Goal: Task Accomplishment & Management: Manage account settings

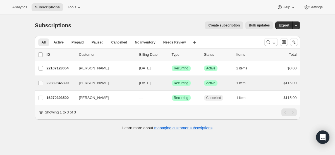
click at [41, 83] on input "[PERSON_NAME]" at bounding box center [41, 83] width 4 height 4
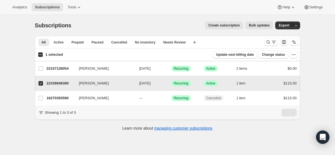
click at [39, 84] on input "[PERSON_NAME]" at bounding box center [41, 83] width 4 height 4
checkbox input "false"
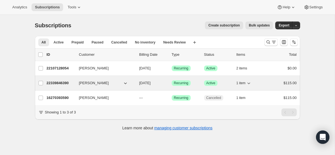
click at [86, 83] on span "Bailey Gordon" at bounding box center [94, 84] width 30 height 6
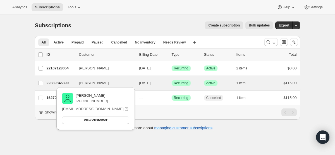
click at [154, 77] on div "Bailey Gordon 22339846390 Bailey Gordon 11/01/2025 Success Recurring Success Ac…" at bounding box center [168, 83] width 266 height 15
click at [153, 81] on p "11/01/2025" at bounding box center [154, 84] width 28 height 6
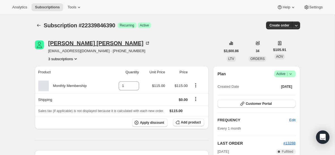
click at [76, 46] on div "Bailey Gordon" at bounding box center [99, 44] width 102 height 6
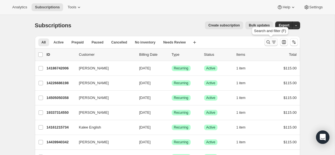
click at [265, 42] on button "Search and filter results" at bounding box center [271, 42] width 13 height 8
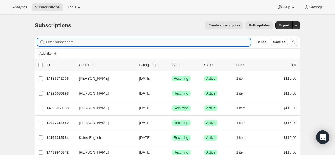
click at [133, 44] on input "Filter subscribers" at bounding box center [148, 42] width 205 height 8
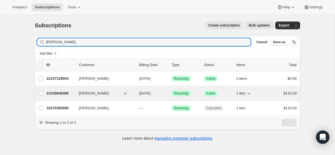
type input "bailey"
click at [145, 95] on span "11/01/2025" at bounding box center [145, 93] width 11 height 4
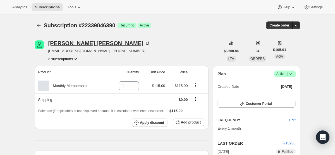
click at [67, 43] on div "Bailey Gordon" at bounding box center [99, 44] width 102 height 6
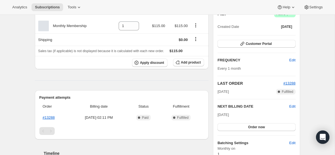
scroll to position [81, 0]
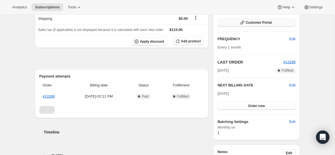
click at [271, 22] on span "Customer Portal" at bounding box center [259, 22] width 26 height 4
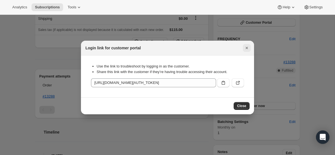
click at [246, 48] on icon "Close" at bounding box center [247, 48] width 6 height 6
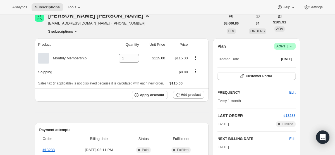
scroll to position [0, 0]
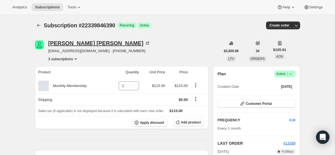
click at [77, 45] on div "Bailey Gordon" at bounding box center [99, 44] width 102 height 6
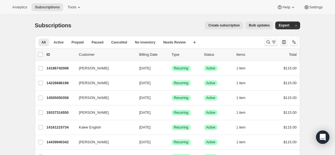
click at [272, 41] on icon "Search and filter results" at bounding box center [274, 42] width 6 height 6
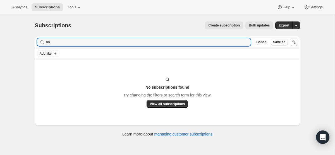
type input "b"
type input "g"
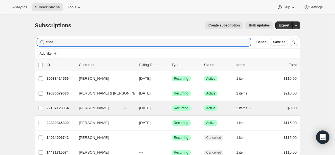
scroll to position [5, 0]
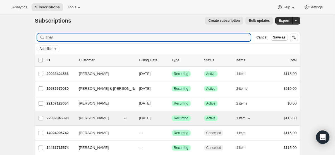
type input "char"
click at [61, 117] on p "22339846390" at bounding box center [61, 119] width 28 height 6
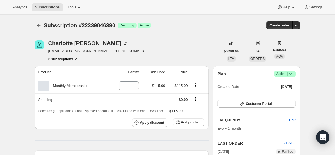
click at [65, 47] on div "Charlotte Gao allengao61@gmail.com · +13108696561 3 subscriptions" at bounding box center [96, 51] width 97 height 21
click at [62, 44] on div "[PERSON_NAME]" at bounding box center [88, 44] width 80 height 6
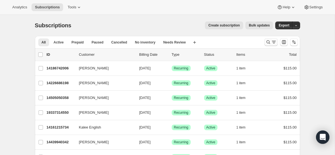
click at [271, 40] on icon "Search and filter results" at bounding box center [269, 42] width 6 height 6
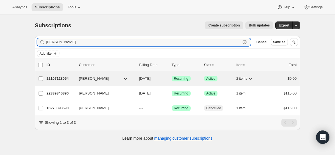
type input "[PERSON_NAME]"
click at [62, 79] on p "22107128054" at bounding box center [61, 79] width 28 height 6
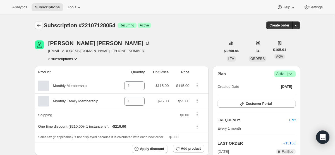
click at [41, 23] on icon "Subscriptions" at bounding box center [39, 26] width 6 height 6
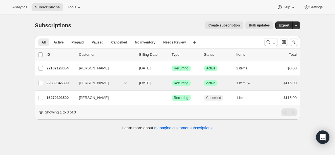
click at [153, 86] on div "22339846390 Bailey Gordon 11/01/2025 Success Recurring Success Active 1 item $1…" at bounding box center [172, 83] width 251 height 8
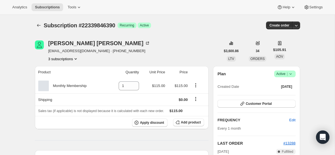
click at [293, 76] on icon at bounding box center [291, 74] width 6 height 6
click at [293, 94] on span "Cancel subscription" at bounding box center [284, 95] width 32 height 4
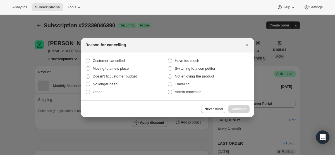
click at [172, 93] on span ":rfq:" at bounding box center [170, 92] width 4 height 4
click at [168, 90] on input "Admin cancelled" at bounding box center [168, 90] width 0 height 0
radio input "true"
click at [240, 105] on button "Continue" at bounding box center [239, 109] width 21 height 8
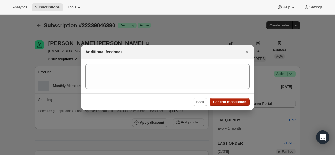
click at [234, 102] on span "Confirm cancellation" at bounding box center [229, 102] width 33 height 4
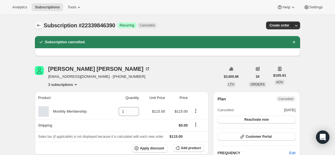
click at [38, 25] on icon "Subscriptions" at bounding box center [39, 26] width 6 height 6
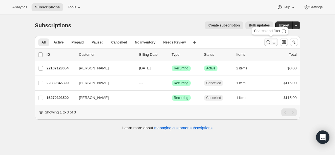
click at [273, 42] on icon "Search and filter results" at bounding box center [274, 42] width 6 height 6
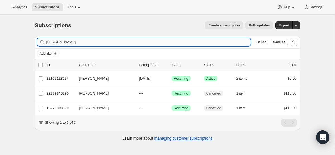
click at [153, 43] on input "bailey" at bounding box center [148, 42] width 205 height 8
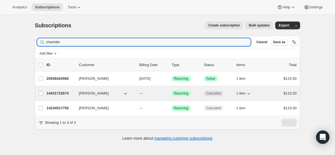
type input "charlotte"
click at [164, 91] on p "---" at bounding box center [154, 94] width 28 height 6
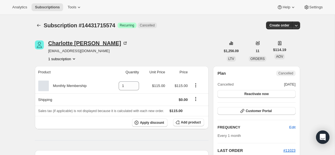
click at [65, 42] on div "Charlotte Gao" at bounding box center [88, 44] width 80 height 6
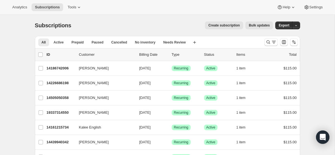
click at [274, 37] on div at bounding box center [282, 42] width 38 height 11
click at [273, 39] on button "Search and filter results" at bounding box center [271, 42] width 13 height 8
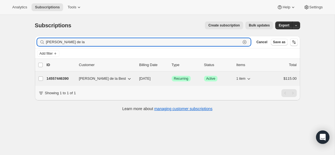
type input "[PERSON_NAME] de la"
click at [140, 82] on div "14557446390 [PERSON_NAME] de la Best [DATE] Success Recurring Success Active 1 …" at bounding box center [172, 79] width 251 height 8
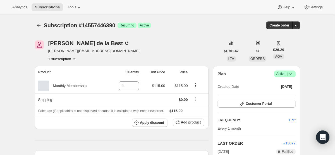
click at [292, 75] on icon at bounding box center [291, 74] width 6 height 6
click at [287, 93] on span "Cancel subscription" at bounding box center [284, 95] width 32 height 4
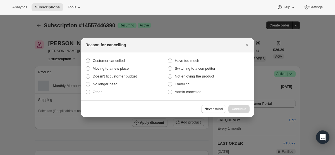
click at [88, 60] on span ":rbu:" at bounding box center [88, 61] width 4 height 4
click at [86, 59] on input "Customer cancelled" at bounding box center [86, 59] width 0 height 0
radio input "true"
click at [245, 111] on span "Continue" at bounding box center [239, 109] width 15 height 4
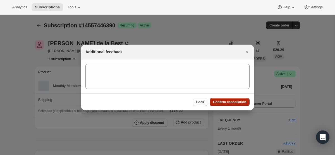
click at [237, 103] on span "Confirm cancellation" at bounding box center [229, 102] width 33 height 4
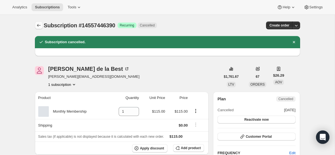
click at [38, 25] on icon "Subscriptions" at bounding box center [39, 25] width 4 height 3
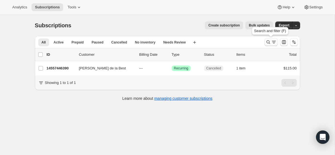
click at [269, 42] on icon "Search and filter results" at bounding box center [269, 43] width 4 height 4
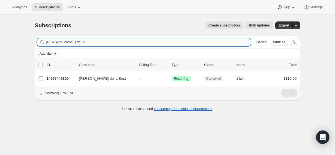
click at [207, 42] on input "[PERSON_NAME] de la" at bounding box center [148, 42] width 205 height 8
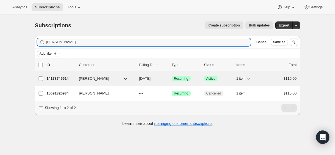
type input "[PERSON_NAME]"
click at [151, 77] on span "[DATE]" at bounding box center [145, 79] width 11 height 4
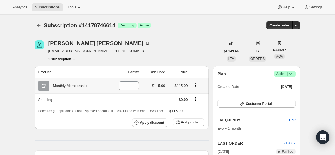
scroll to position [2, 0]
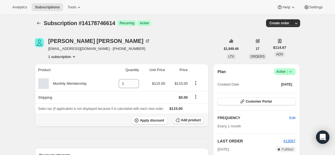
click at [188, 121] on span "Add product" at bounding box center [191, 120] width 20 height 4
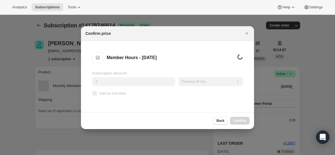
scroll to position [0, 0]
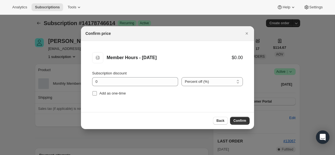
click at [95, 93] on input "Add as one-time" at bounding box center [95, 93] width 4 height 4
checkbox input "true"
click at [243, 121] on span "Confirm" at bounding box center [240, 121] width 13 height 4
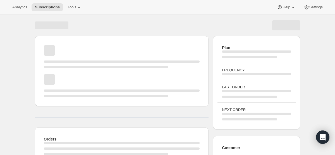
scroll to position [2, 0]
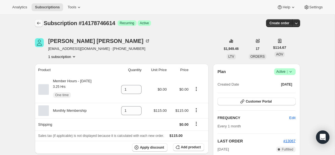
click at [40, 23] on icon "Subscriptions" at bounding box center [39, 23] width 6 height 6
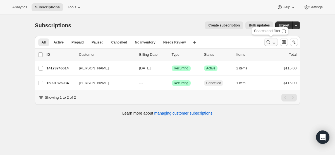
click at [274, 39] on icon "Search and filter results" at bounding box center [274, 42] width 6 height 6
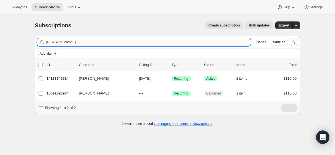
click at [186, 44] on input "[PERSON_NAME]" at bounding box center [148, 42] width 205 height 8
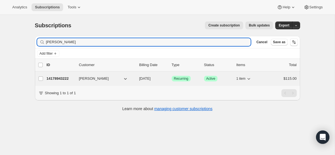
type input "[PERSON_NAME]"
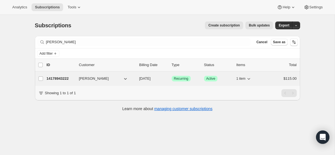
click at [148, 79] on span "[DATE]" at bounding box center [145, 79] width 11 height 4
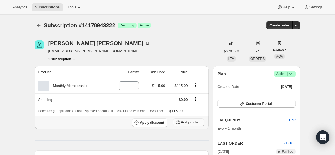
click at [181, 126] on button "Add product" at bounding box center [188, 123] width 31 height 8
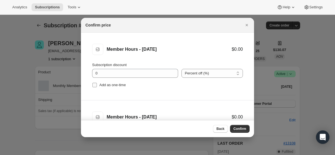
click at [94, 86] on input "Add as one-time" at bounding box center [95, 85] width 4 height 4
checkbox input "true"
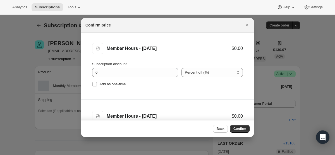
scroll to position [71, 0]
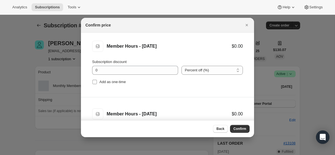
click at [94, 83] on input "Add as one-time" at bounding box center [95, 82] width 4 height 4
checkbox input "true"
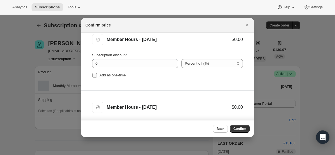
click at [94, 74] on input "Add as one-time" at bounding box center [95, 75] width 4 height 4
checkbox input "true"
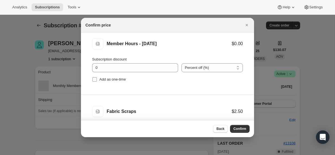
click at [94, 80] on input "Add as one-time" at bounding box center [95, 79] width 4 height 4
checkbox input "true"
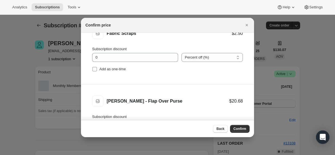
click at [94, 70] on input "Add as one-time" at bounding box center [95, 69] width 4 height 4
checkbox input "true"
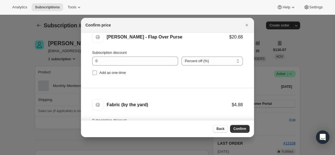
click at [94, 74] on input "Add as one-time" at bounding box center [95, 73] width 4 height 4
checkbox input "true"
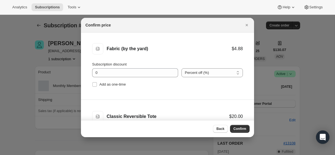
scroll to position [431, 0]
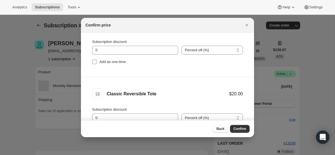
click at [94, 63] on input "Add as one-time" at bounding box center [95, 62] width 4 height 4
checkbox input "true"
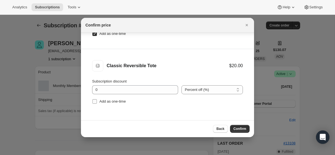
click at [96, 103] on input "Add as one-time" at bounding box center [95, 102] width 4 height 4
checkbox input "true"
click at [237, 126] on button "Confirm" at bounding box center [240, 129] width 20 height 8
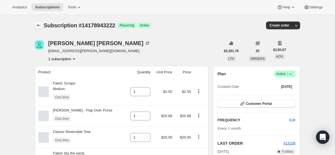
click at [39, 25] on icon "Subscriptions" at bounding box center [39, 26] width 6 height 6
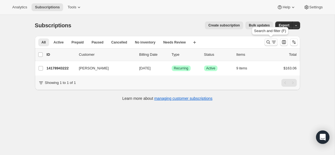
click at [267, 43] on icon "Search and filter results" at bounding box center [269, 42] width 6 height 6
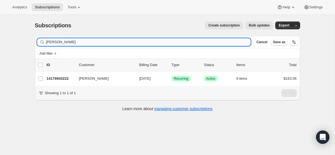
click at [165, 39] on input "[PERSON_NAME]" at bounding box center [148, 42] width 205 height 8
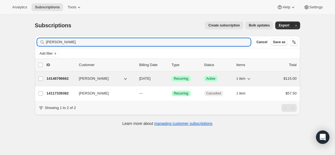
type input "[PERSON_NAME]"
click at [151, 78] on span "[DATE]" at bounding box center [145, 79] width 11 height 4
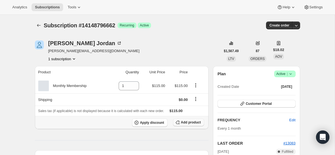
click at [196, 122] on span "Add product" at bounding box center [191, 122] width 20 height 4
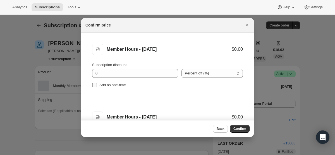
click at [93, 85] on input "Add as one-time" at bounding box center [95, 85] width 4 height 4
checkbox input "true"
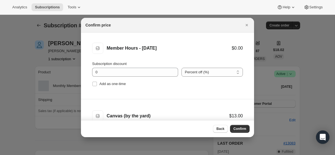
scroll to position [70, 0]
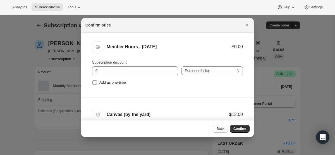
click at [94, 84] on input "Add as one-time" at bounding box center [95, 83] width 4 height 4
checkbox input "true"
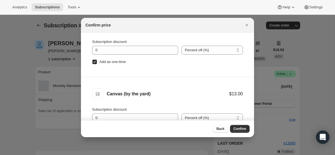
scroll to position [28, 0]
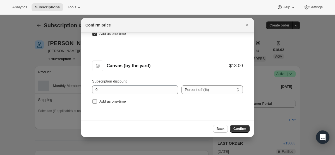
click at [94, 100] on input "Add as one-time" at bounding box center [95, 102] width 4 height 4
checkbox input "true"
click at [242, 130] on span "Confirm" at bounding box center [240, 129] width 13 height 4
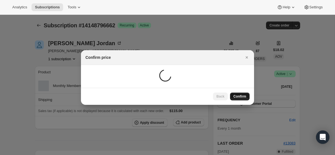
scroll to position [0, 0]
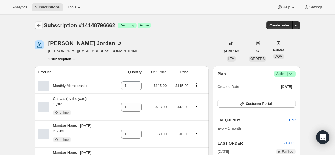
click at [40, 25] on icon "Subscriptions" at bounding box center [39, 26] width 6 height 6
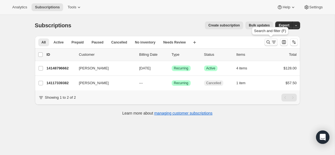
click at [272, 44] on icon "Search and filter results" at bounding box center [274, 42] width 6 height 6
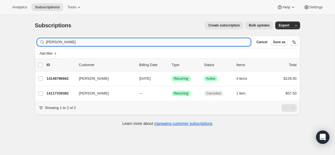
click at [173, 39] on input "[PERSON_NAME]" at bounding box center [148, 42] width 205 height 8
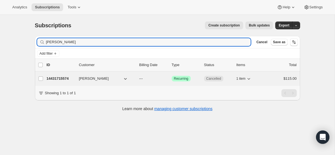
type input "[PERSON_NAME]"
click at [157, 82] on div "14431715574 [PERSON_NAME] --- Success Recurring Cancelled 1 item $115.00" at bounding box center [172, 79] width 251 height 8
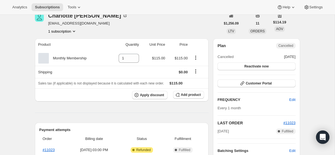
scroll to position [30, 0]
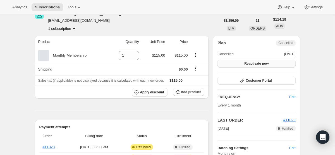
click at [294, 62] on button "Reactivate now" at bounding box center [257, 64] width 78 height 8
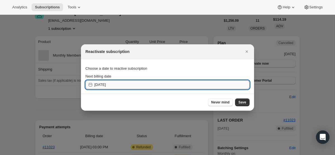
click at [113, 86] on input "[DATE]" at bounding box center [171, 85] width 155 height 9
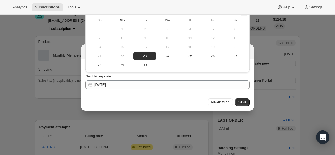
click at [242, 15] on button "Show next month, October 2025" at bounding box center [244, 12] width 8 height 8
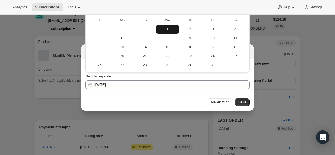
click at [171, 30] on span "1" at bounding box center [168, 29] width 18 height 4
type input "[DATE]"
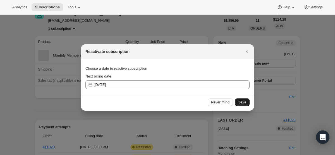
click at [240, 103] on span "Save" at bounding box center [243, 102] width 8 height 4
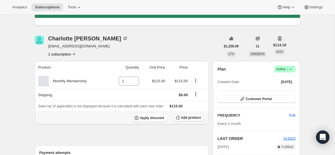
click at [179, 117] on icon "button" at bounding box center [178, 118] width 6 height 6
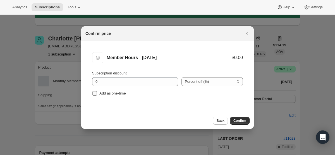
click at [95, 94] on input "Add as one-time" at bounding box center [95, 93] width 4 height 4
checkbox input "true"
click at [237, 119] on button "Confirm" at bounding box center [240, 121] width 20 height 8
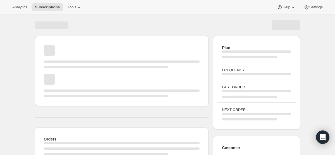
scroll to position [30, 0]
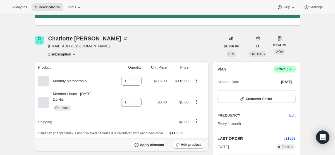
click at [145, 142] on button "Apply discount" at bounding box center [150, 145] width 36 height 8
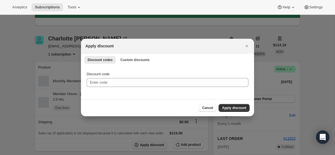
scroll to position [0, 0]
click at [144, 59] on span "Custom discounts" at bounding box center [134, 60] width 29 height 4
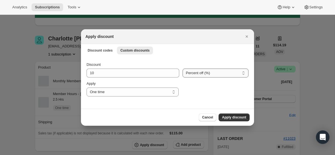
click at [195, 70] on select "Percent off (%) Amount off ($)" at bounding box center [216, 73] width 66 height 9
select select "fixed"
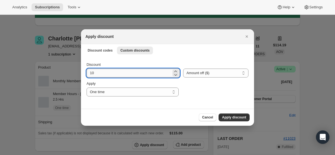
click at [109, 73] on input "10" at bounding box center [129, 73] width 85 height 9
type input "115"
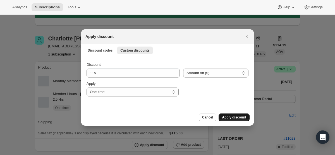
click at [231, 116] on span "Apply discount" at bounding box center [234, 117] width 24 height 4
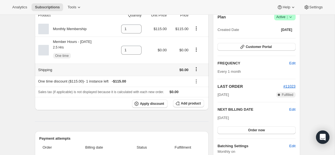
scroll to position [91, 0]
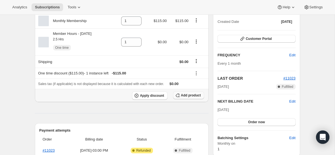
click at [186, 93] on button "Add product" at bounding box center [188, 96] width 31 height 8
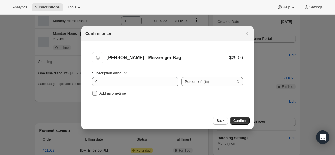
click at [93, 93] on input "Add as one-time" at bounding box center [95, 93] width 4 height 4
checkbox input "true"
click at [242, 118] on button "Confirm" at bounding box center [240, 121] width 20 height 8
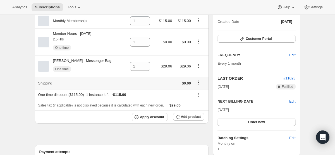
scroll to position [0, 0]
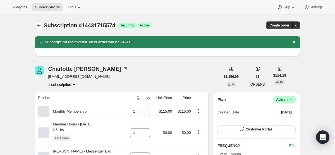
click at [42, 22] on button "Subscriptions" at bounding box center [39, 26] width 8 height 8
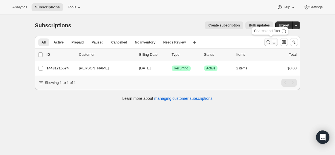
click at [270, 45] on icon "Search and filter results" at bounding box center [269, 42] width 6 height 6
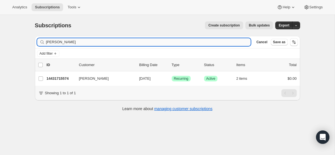
click at [174, 42] on input "[PERSON_NAME]" at bounding box center [148, 42] width 205 height 8
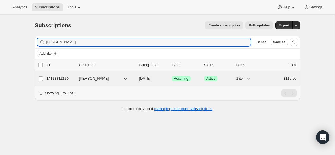
type input "[PERSON_NAME]"
click at [148, 76] on div "14178812150 [PERSON_NAME] [DATE] Success Recurring Success Active 1 item $115.00" at bounding box center [172, 79] width 251 height 8
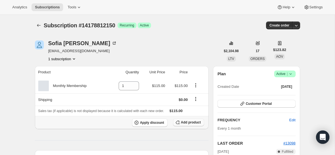
click at [180, 125] on button "Add product" at bounding box center [188, 123] width 31 height 8
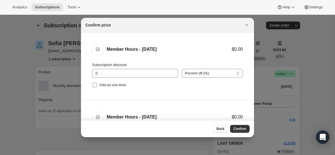
click at [95, 84] on input "Add as one-time" at bounding box center [95, 85] width 4 height 4
checkbox input "true"
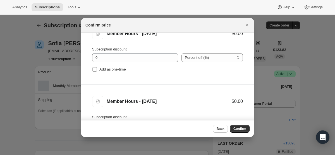
scroll to position [86, 0]
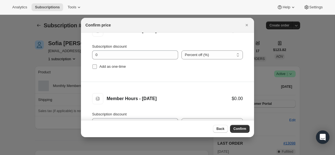
click at [94, 68] on input "Add as one-time" at bounding box center [95, 67] width 4 height 4
checkbox input "true"
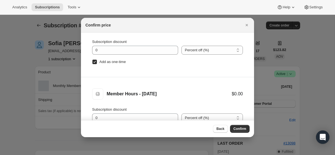
scroll to position [28, 0]
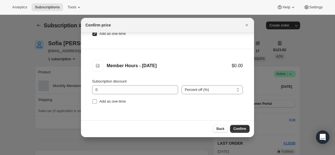
click at [95, 101] on input "Add as one-time" at bounding box center [95, 102] width 4 height 4
checkbox input "true"
click at [240, 127] on button "Confirm" at bounding box center [240, 129] width 20 height 8
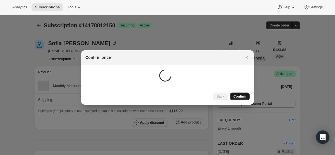
scroll to position [0, 0]
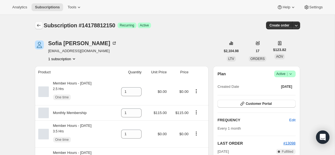
click at [41, 25] on button "Subscriptions" at bounding box center [39, 26] width 8 height 8
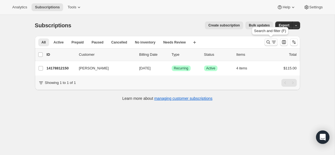
click at [268, 43] on icon "Search and filter results" at bounding box center [269, 42] width 6 height 6
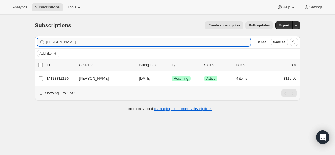
click at [175, 42] on input "[PERSON_NAME]" at bounding box center [148, 42] width 205 height 8
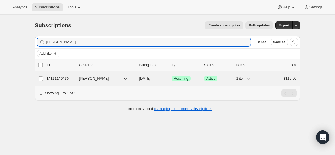
type input "[PERSON_NAME]"
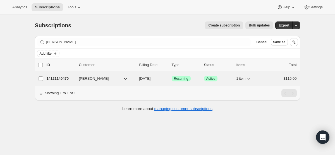
click at [148, 78] on span "[DATE]" at bounding box center [145, 79] width 11 height 4
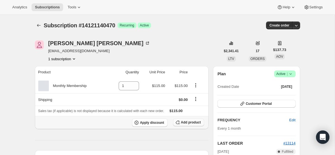
click at [180, 124] on icon "button" at bounding box center [178, 123] width 6 height 6
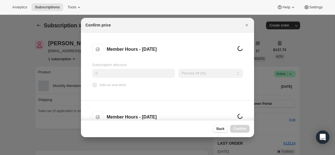
click at [96, 84] on input "Add as one-time" at bounding box center [95, 85] width 4 height 4
checkbox input "true"
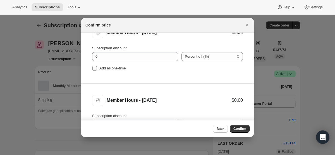
click at [94, 67] on input "Add as one-time" at bounding box center [95, 68] width 4 height 4
checkbox input "true"
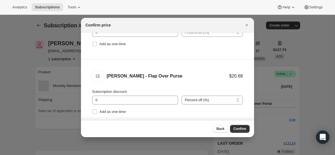
scroll to position [178, 0]
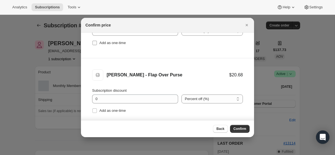
click at [96, 42] on input "Add as one-time" at bounding box center [95, 43] width 4 height 4
checkbox input "true"
click at [95, 113] on input "Add as one-time" at bounding box center [95, 111] width 4 height 4
checkbox input "true"
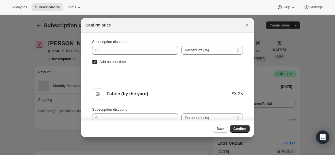
scroll to position [28, 0]
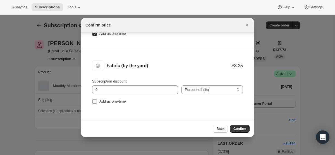
click at [95, 101] on input "Add as one-time" at bounding box center [95, 102] width 4 height 4
checkbox input "true"
click at [242, 127] on span "Confirm" at bounding box center [240, 129] width 13 height 4
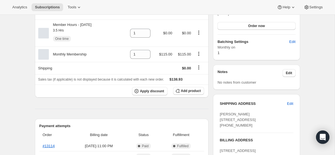
scroll to position [170, 0]
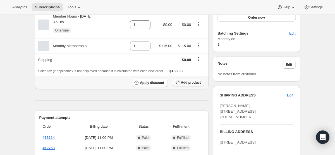
click at [195, 83] on span "Add product" at bounding box center [191, 83] width 20 height 4
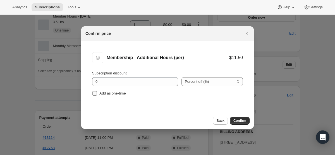
click at [97, 92] on span ":r1uu:" at bounding box center [94, 93] width 5 height 5
click at [97, 92] on input "Add as one-time" at bounding box center [95, 93] width 4 height 4
checkbox input "true"
click at [246, 122] on span "Confirm" at bounding box center [240, 121] width 13 height 4
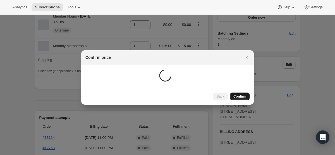
scroll to position [97, 0]
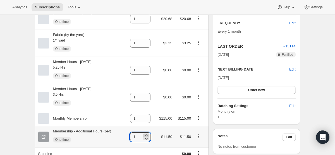
click at [147, 136] on icon at bounding box center [146, 135] width 3 height 1
type input "2"
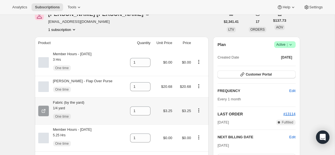
scroll to position [0, 0]
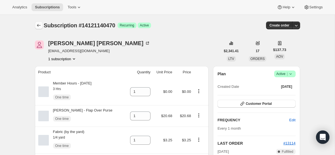
click at [36, 22] on button "Subscriptions" at bounding box center [39, 26] width 8 height 8
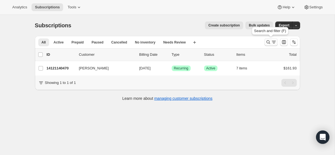
click at [270, 43] on icon "Search and filter results" at bounding box center [269, 43] width 4 height 4
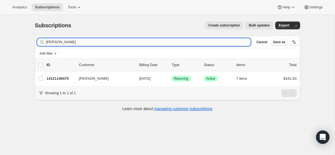
click at [137, 39] on input "[PERSON_NAME]" at bounding box center [148, 42] width 205 height 8
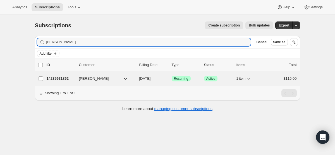
type input "[PERSON_NAME]"
click at [147, 79] on span "[DATE]" at bounding box center [145, 79] width 11 height 4
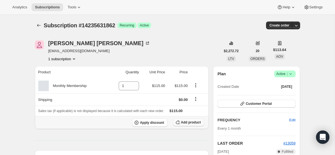
click at [184, 124] on span "Add product" at bounding box center [191, 122] width 20 height 4
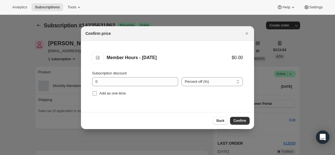
click at [94, 93] on input "Add as one-time" at bounding box center [95, 93] width 4 height 4
checkbox input "true"
click at [248, 120] on button "Confirm" at bounding box center [240, 121] width 20 height 8
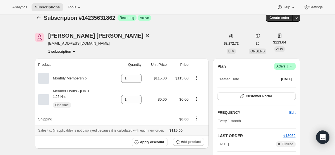
scroll to position [10, 0]
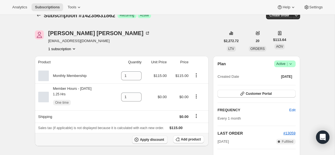
click at [142, 137] on button "Apply discount" at bounding box center [150, 140] width 36 height 8
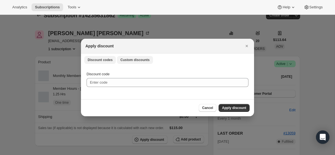
click at [136, 58] on span "Custom discounts" at bounding box center [134, 60] width 29 height 4
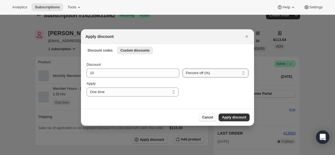
click at [207, 75] on select "Percent off (%) Amount off ($)" at bounding box center [216, 73] width 66 height 9
select select "fixed"
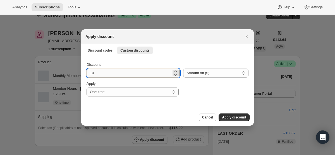
click at [127, 76] on input "10" at bounding box center [129, 73] width 85 height 9
type input "115"
click at [240, 116] on span "Apply discount" at bounding box center [234, 117] width 24 height 4
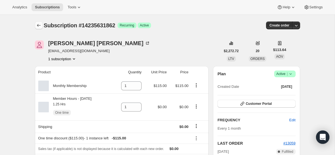
click at [39, 25] on icon "Subscriptions" at bounding box center [39, 26] width 6 height 6
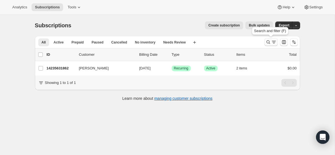
click at [270, 40] on icon "Search and filter results" at bounding box center [269, 42] width 6 height 6
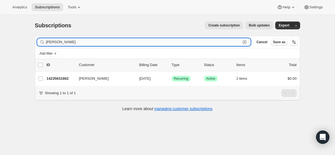
click at [185, 39] on input "[PERSON_NAME]" at bounding box center [143, 42] width 195 height 8
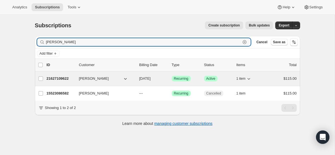
type input "[PERSON_NAME]"
click at [147, 79] on span "[DATE]" at bounding box center [145, 79] width 11 height 4
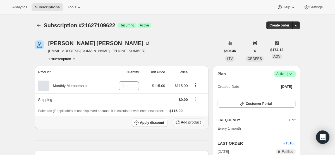
click at [192, 119] on button "Add product" at bounding box center [188, 123] width 31 height 8
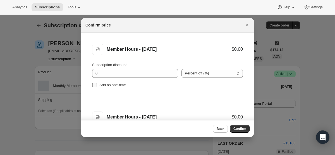
click at [95, 86] on input "Add as one-time" at bounding box center [95, 85] width 4 height 4
checkbox input "true"
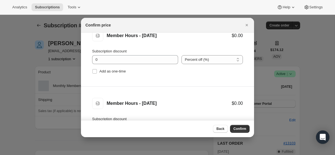
scroll to position [83, 0]
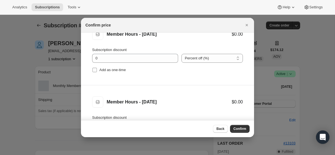
click at [93, 70] on input "Add as one-time" at bounding box center [95, 70] width 4 height 4
checkbox input "true"
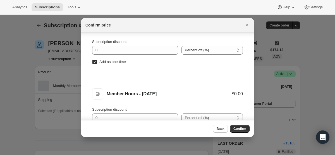
scroll to position [28, 0]
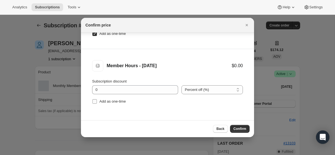
click at [93, 101] on input "Add as one-time" at bounding box center [95, 102] width 4 height 4
checkbox input "true"
click at [239, 126] on button "Confirm" at bounding box center [240, 129] width 20 height 8
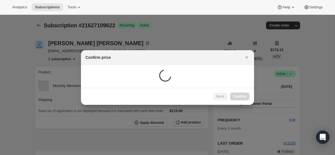
scroll to position [0, 0]
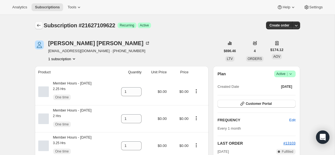
click at [41, 26] on icon "Subscriptions" at bounding box center [39, 26] width 6 height 6
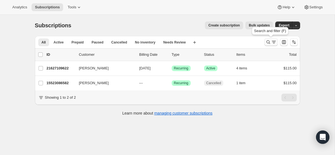
click at [269, 41] on icon "Search and filter results" at bounding box center [269, 42] width 6 height 6
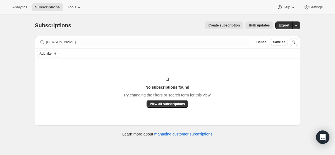
click at [185, 37] on div "Filter subscribers [PERSON_NAME] Cancel Save as" at bounding box center [168, 42] width 266 height 12
click at [185, 38] on div "Filter subscribers [PERSON_NAME] Cancel Save as" at bounding box center [168, 42] width 266 height 12
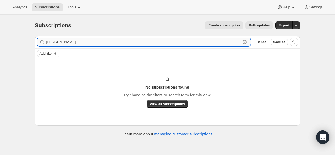
click at [183, 41] on input "[PERSON_NAME]" at bounding box center [143, 42] width 195 height 8
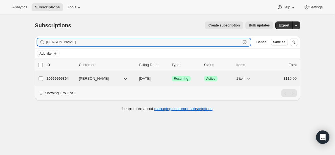
type input "[PERSON_NAME]"
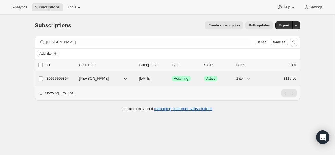
click at [151, 79] on span "[DATE]" at bounding box center [145, 79] width 11 height 4
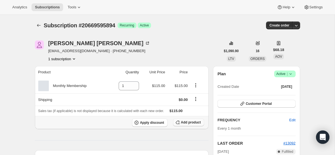
click at [185, 122] on span "Add product" at bounding box center [191, 122] width 20 height 4
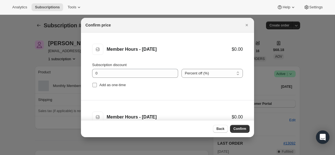
click at [96, 85] on input "Add as one-time" at bounding box center [95, 85] width 4 height 4
checkbox input "true"
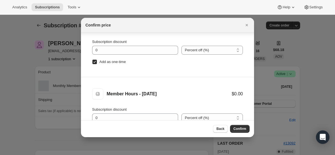
scroll to position [28, 0]
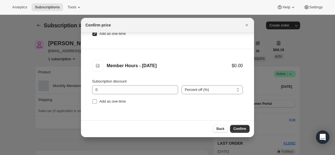
click at [93, 101] on input "Add as one-time" at bounding box center [95, 102] width 4 height 4
checkbox input "true"
click at [242, 127] on span "Confirm" at bounding box center [240, 129] width 13 height 4
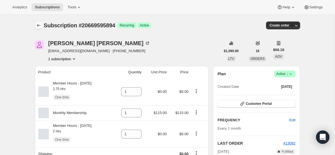
click at [39, 25] on icon "Subscriptions" at bounding box center [39, 26] width 6 height 6
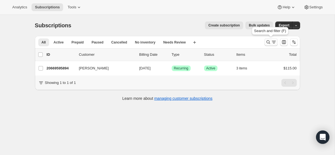
click at [273, 40] on icon "Search and filter results" at bounding box center [274, 42] width 6 height 6
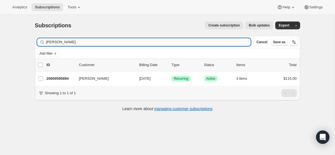
click at [143, 41] on input "[PERSON_NAME]" at bounding box center [148, 42] width 205 height 8
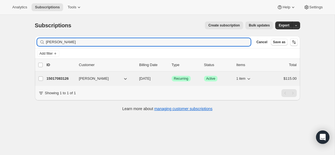
type input "[PERSON_NAME]"
click at [151, 81] on span "[DATE]" at bounding box center [145, 79] width 11 height 4
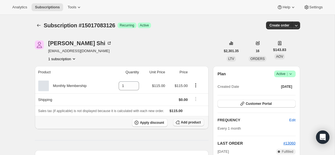
click at [189, 121] on span "Add product" at bounding box center [191, 122] width 20 height 4
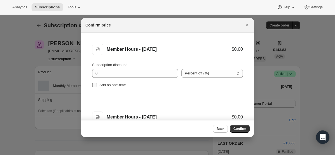
click at [96, 88] on label "Add as one-time" at bounding box center [109, 85] width 34 height 8
click at [96, 88] on input "Add as one-time" at bounding box center [95, 85] width 4 height 4
checkbox input "true"
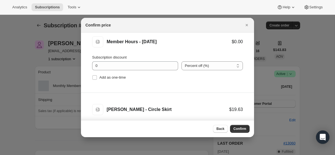
scroll to position [79, 0]
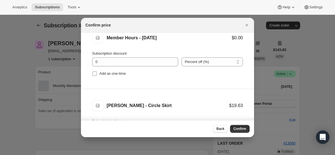
click at [94, 73] on input "Add as one-time" at bounding box center [95, 74] width 4 height 4
checkbox input "true"
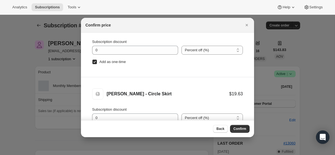
scroll to position [28, 0]
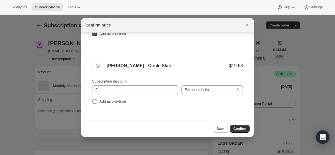
click at [92, 101] on span ":r2vf:" at bounding box center [94, 101] width 5 height 5
click at [93, 101] on input "Add as one-time" at bounding box center [95, 102] width 4 height 4
checkbox input "true"
click at [240, 127] on span "Confirm" at bounding box center [240, 129] width 13 height 4
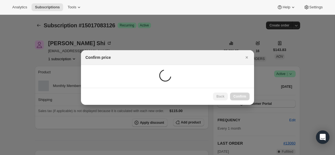
scroll to position [0, 0]
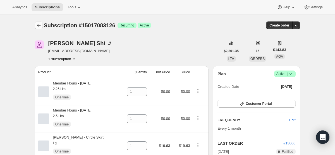
click at [39, 29] on button "Subscriptions" at bounding box center [39, 26] width 8 height 8
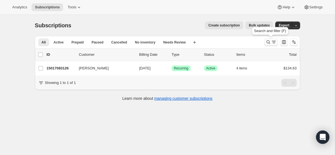
click at [272, 42] on icon "Search and filter results" at bounding box center [274, 42] width 6 height 6
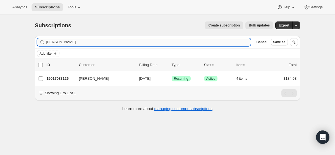
click at [209, 42] on input "[PERSON_NAME]" at bounding box center [148, 42] width 205 height 8
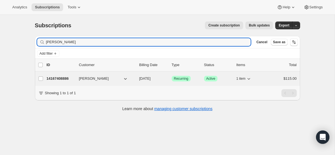
type input "[PERSON_NAME]"
click at [149, 77] on span "[DATE]" at bounding box center [145, 79] width 11 height 4
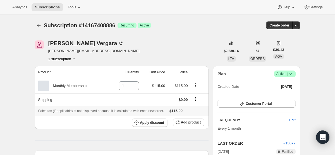
scroll to position [0, 0]
click at [190, 121] on span "Add product" at bounding box center [191, 122] width 20 height 4
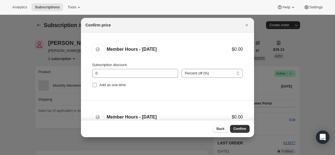
click at [94, 84] on input "Add as one-time" at bounding box center [95, 85] width 4 height 4
checkbox input "true"
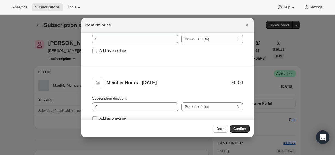
click at [96, 53] on input "Add as one-time" at bounding box center [95, 51] width 4 height 4
checkbox input "true"
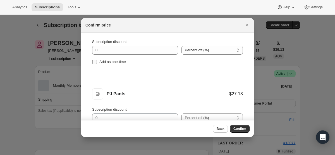
click at [94, 65] on label "Add as one-time" at bounding box center [109, 62] width 34 height 8
click at [94, 64] on input "Add as one-time" at bounding box center [95, 62] width 4 height 4
checkbox input "true"
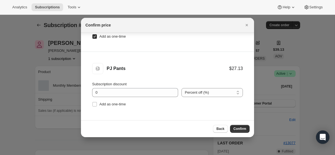
scroll to position [28, 0]
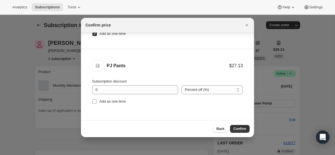
click at [95, 99] on label "Add as one-time" at bounding box center [109, 102] width 34 height 8
click at [95, 100] on input "Add as one-time" at bounding box center [95, 102] width 4 height 4
checkbox input "true"
click at [242, 131] on span "Confirm" at bounding box center [240, 129] width 13 height 4
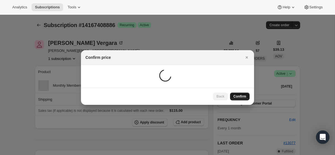
scroll to position [0, 0]
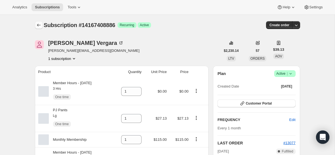
click at [38, 27] on icon "Subscriptions" at bounding box center [39, 25] width 6 height 6
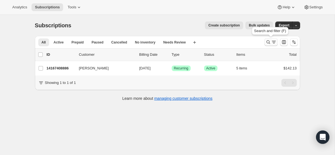
click at [271, 40] on icon "Search and filter results" at bounding box center [269, 42] width 6 height 6
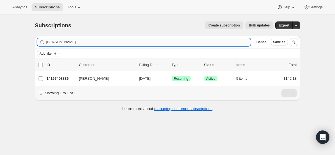
click at [187, 44] on input "[PERSON_NAME]" at bounding box center [148, 42] width 205 height 8
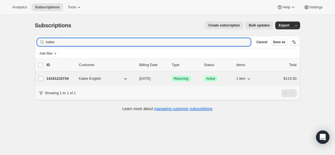
type input "kalee"
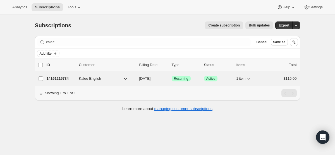
click at [151, 78] on span "[DATE]" at bounding box center [145, 79] width 11 height 4
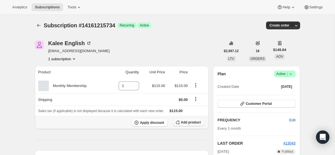
click at [183, 125] on button "Add product" at bounding box center [188, 123] width 31 height 8
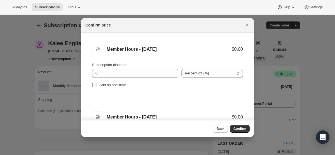
click at [95, 86] on input "Add as one-time" at bounding box center [95, 85] width 4 height 4
checkbox input "true"
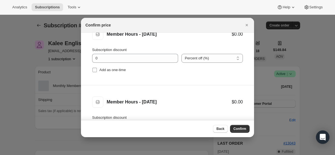
click at [93, 69] on input "Add as one-time" at bounding box center [95, 70] width 4 height 4
checkbox input "true"
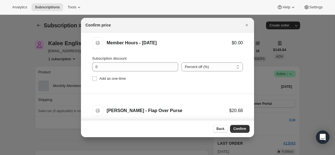
scroll to position [146, 0]
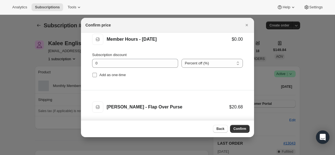
click at [94, 72] on label "Add as one-time" at bounding box center [109, 75] width 34 height 8
click at [94, 73] on input "Add as one-time" at bounding box center [95, 75] width 4 height 4
checkbox input "true"
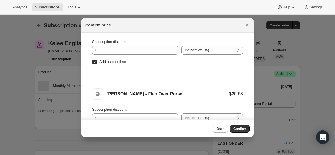
scroll to position [28, 0]
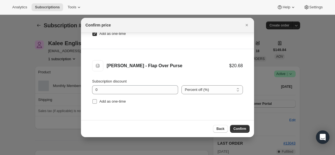
click at [94, 102] on input "Add as one-time" at bounding box center [95, 102] width 4 height 4
checkbox input "true"
click at [243, 133] on button "Confirm" at bounding box center [240, 129] width 20 height 8
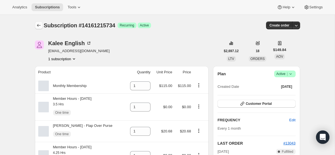
click at [38, 23] on icon "Subscriptions" at bounding box center [39, 26] width 6 height 6
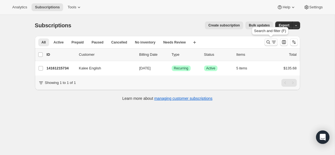
click at [271, 42] on icon "Search and filter results" at bounding box center [269, 42] width 6 height 6
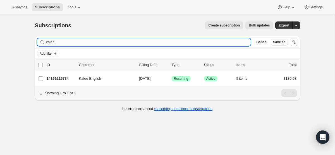
click at [193, 41] on input "kalee" at bounding box center [148, 42] width 205 height 8
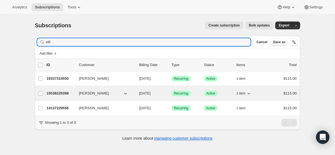
type input "elli"
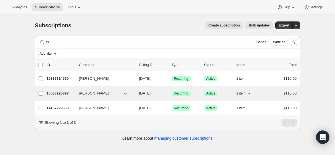
click at [159, 94] on p "[DATE]" at bounding box center [154, 94] width 28 height 6
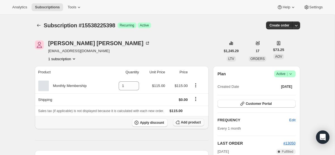
click at [196, 123] on span "Add product" at bounding box center [191, 122] width 20 height 4
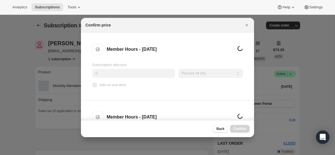
click at [94, 87] on input "Add as one-time" at bounding box center [95, 85] width 4 height 4
checkbox input "true"
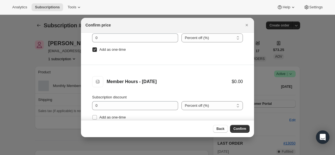
scroll to position [37, 0]
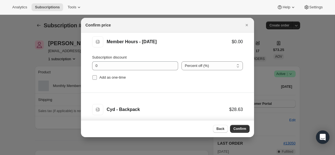
click at [94, 79] on input "Add as one-time" at bounding box center [95, 77] width 4 height 4
checkbox input "true"
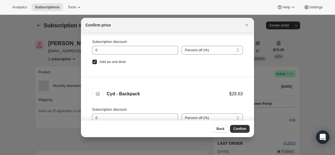
scroll to position [28, 0]
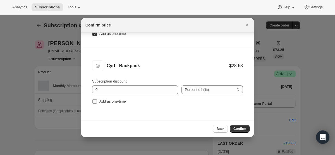
click at [94, 101] on input "Add as one-time" at bounding box center [95, 102] width 4 height 4
checkbox input "true"
click at [245, 128] on span "Confirm" at bounding box center [240, 129] width 13 height 4
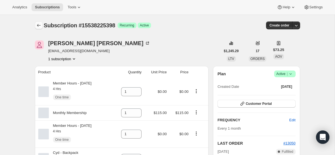
click at [40, 26] on icon "Subscriptions" at bounding box center [39, 26] width 6 height 6
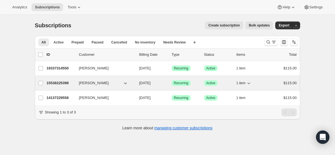
click at [153, 79] on div "15538225398 [PERSON_NAME] [DATE] Success Recurring Success Active 1 item $115.00" at bounding box center [172, 83] width 251 height 8
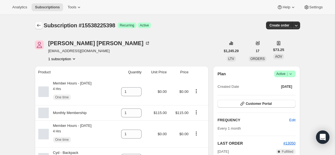
click at [37, 25] on icon "Subscriptions" at bounding box center [39, 26] width 6 height 6
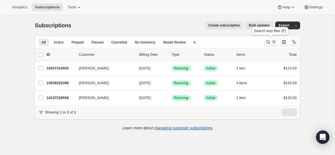
click at [271, 42] on icon "Search and filter results" at bounding box center [269, 42] width 6 height 6
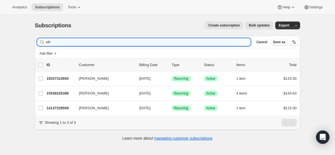
click at [175, 45] on input "elli" at bounding box center [148, 42] width 205 height 8
click at [174, 45] on input "elli" at bounding box center [148, 42] width 205 height 8
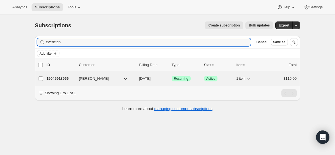
type input "everleigh"
click at [145, 81] on p "[DATE]" at bounding box center [154, 79] width 28 height 6
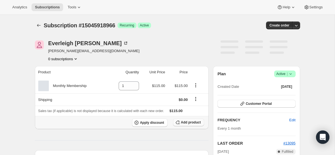
click at [195, 124] on span "Add product" at bounding box center [191, 122] width 20 height 4
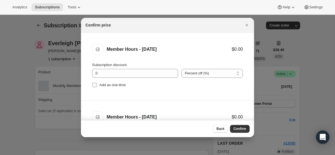
click at [93, 84] on input "Add as one-time" at bounding box center [95, 85] width 4 height 4
checkbox input "true"
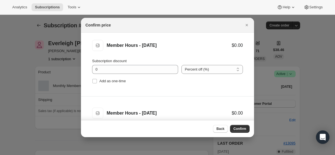
scroll to position [75, 0]
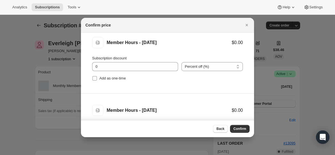
click at [93, 81] on input "Add as one-time" at bounding box center [95, 78] width 4 height 4
checkbox input "true"
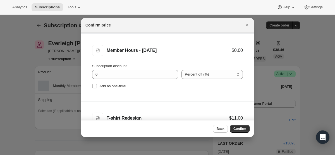
scroll to position [136, 0]
click at [93, 84] on input "Add as one-time" at bounding box center [95, 85] width 4 height 4
checkbox input "true"
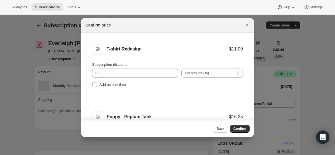
click at [93, 84] on input "Add as one-time" at bounding box center [95, 85] width 4 height 4
checkbox input "true"
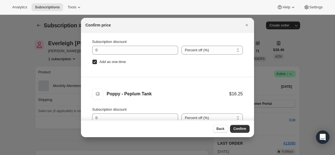
scroll to position [28, 0]
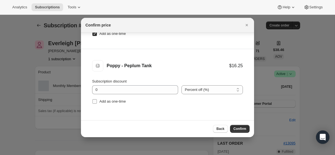
click at [93, 103] on input "Add as one-time" at bounding box center [95, 102] width 4 height 4
checkbox input "true"
click at [232, 128] on button "Confirm" at bounding box center [240, 129] width 20 height 8
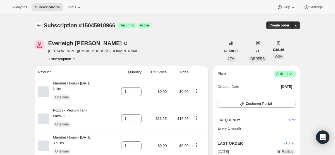
click at [38, 25] on icon "Subscriptions" at bounding box center [39, 25] width 4 height 3
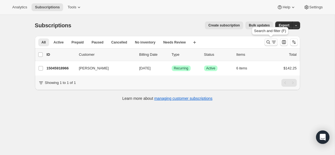
click at [267, 43] on icon "Search and filter results" at bounding box center [269, 42] width 6 height 6
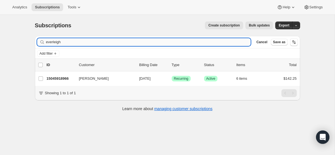
click at [167, 40] on input "everleigh" at bounding box center [148, 42] width 205 height 8
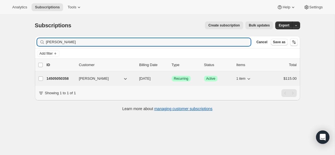
type input "[PERSON_NAME]"
click at [143, 79] on span "[DATE]" at bounding box center [145, 79] width 11 height 4
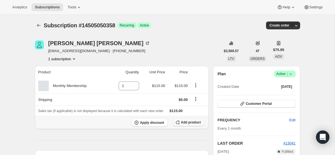
click at [185, 124] on span "Add product" at bounding box center [191, 122] width 20 height 4
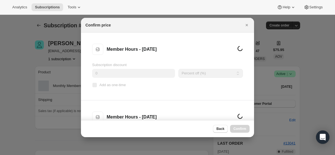
click at [92, 85] on li "Member Hours - [DATE] Member Hours - [DATE] Subscription discount 0 Percent off…" at bounding box center [167, 67] width 173 height 68
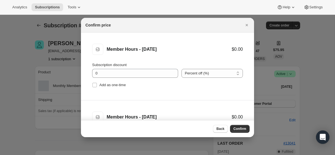
scroll to position [37, 0]
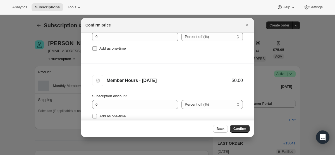
click at [96, 49] on input "Add as one-time" at bounding box center [95, 48] width 4 height 4
checkbox input "true"
click at [93, 117] on input "Add as one-time" at bounding box center [95, 116] width 4 height 4
checkbox input "true"
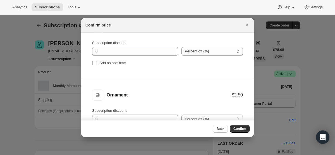
scroll to position [163, 0]
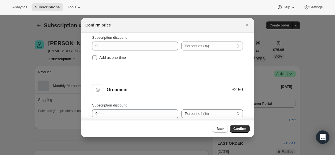
click at [93, 59] on input "Add as one-time" at bounding box center [95, 58] width 4 height 4
checkbox input "true"
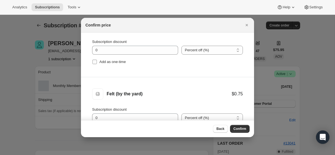
click at [93, 62] on input "Add as one-time" at bounding box center [95, 62] width 4 height 4
checkbox input "true"
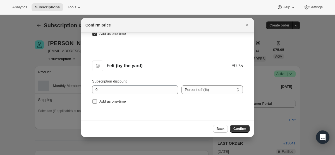
click at [93, 102] on input "Add as one-time" at bounding box center [95, 102] width 4 height 4
checkbox input "true"
click at [235, 127] on button "Confirm" at bounding box center [240, 129] width 20 height 8
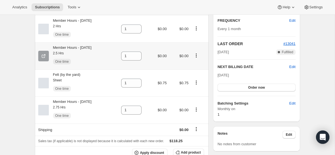
scroll to position [107, 0]
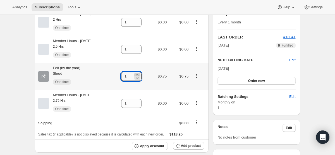
click at [140, 76] on icon at bounding box center [138, 75] width 6 height 6
type input "2"
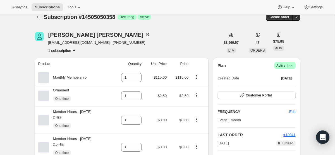
scroll to position [7, 0]
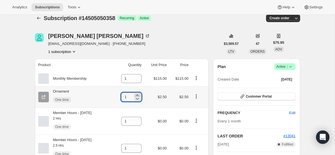
click at [140, 96] on icon at bounding box center [138, 96] width 6 height 6
type input "2"
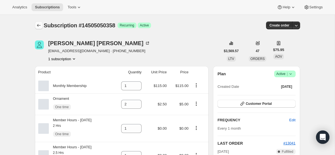
click at [41, 25] on icon "Subscriptions" at bounding box center [39, 26] width 6 height 6
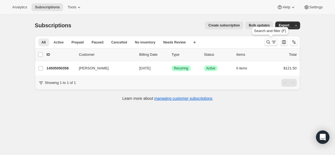
click at [274, 44] on icon "Search and filter results" at bounding box center [274, 42] width 6 height 6
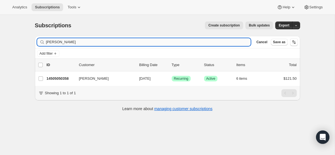
click at [188, 42] on input "[PERSON_NAME]" at bounding box center [148, 42] width 205 height 8
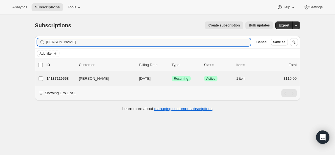
type input "[PERSON_NAME]"
click at [145, 83] on div "[PERSON_NAME] 14137229558 [PERSON_NAME] [DATE] Success Recurring Success Active…" at bounding box center [168, 79] width 266 height 15
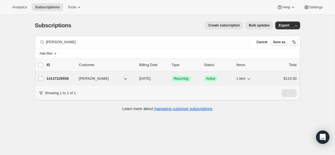
click at [150, 78] on span "[DATE]" at bounding box center [145, 79] width 11 height 4
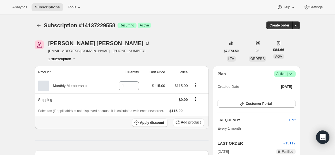
scroll to position [4, 0]
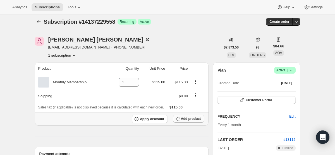
click at [182, 122] on button "Add product" at bounding box center [188, 119] width 31 height 8
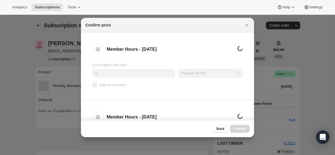
scroll to position [0, 0]
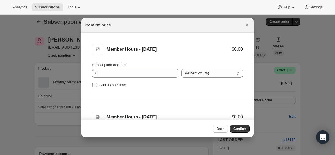
click at [96, 85] on input "Add as one-time" at bounding box center [95, 85] width 4 height 4
checkbox input "true"
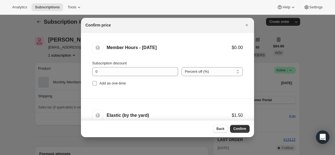
click at [95, 83] on input "Add as one-time" at bounding box center [95, 83] width 4 height 4
checkbox input "true"
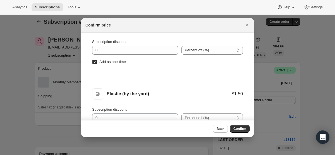
scroll to position [28, 0]
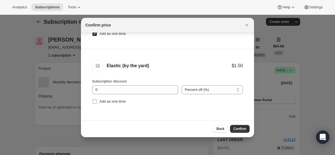
click at [95, 102] on input "Add as one-time" at bounding box center [95, 102] width 4 height 4
checkbox input "true"
click at [239, 128] on span "Confirm" at bounding box center [240, 129] width 13 height 4
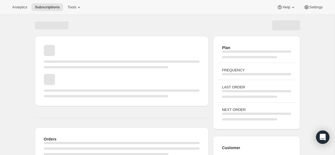
scroll to position [4, 0]
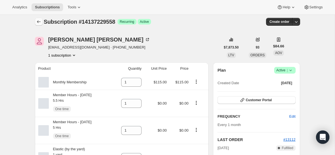
click at [38, 20] on icon "Subscriptions" at bounding box center [39, 22] width 6 height 6
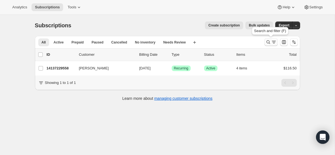
click at [268, 42] on icon "Search and filter results" at bounding box center [269, 42] width 6 height 6
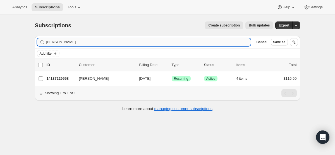
click at [65, 45] on input "[PERSON_NAME]" at bounding box center [148, 42] width 205 height 8
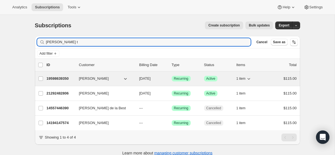
type input "[PERSON_NAME] t"
click at [151, 78] on span "[DATE]" at bounding box center [145, 79] width 11 height 4
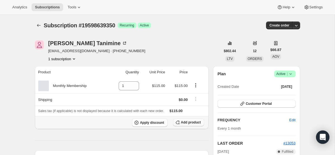
click at [195, 124] on span "Add product" at bounding box center [191, 122] width 20 height 4
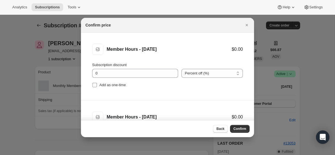
click at [94, 86] on input "Add as one-time" at bounding box center [95, 85] width 4 height 4
checkbox input "true"
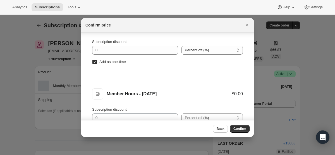
scroll to position [28, 0]
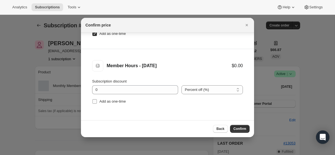
click at [94, 102] on input "Add as one-time" at bounding box center [95, 102] width 4 height 4
checkbox input "true"
click at [240, 129] on span "Confirm" at bounding box center [240, 129] width 13 height 4
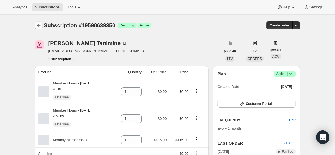
click at [38, 28] on icon "Subscriptions" at bounding box center [39, 26] width 6 height 6
